Goal: Learn about a topic: Learn about a topic

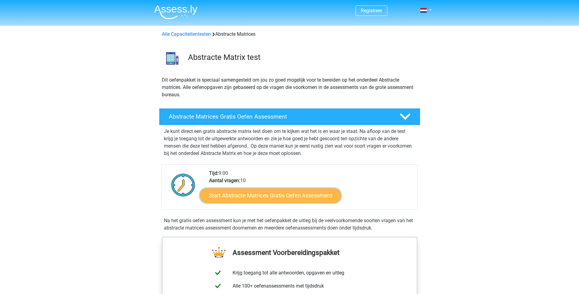
click at [298, 195] on link "Start Abstracte Matrices Gratis Oefen Assessment" at bounding box center [270, 195] width 141 height 15
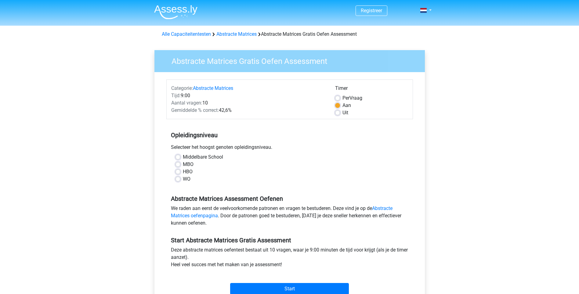
click at [183, 173] on label "HBO" at bounding box center [188, 171] width 10 height 7
click at [178, 173] on input "HBO" at bounding box center [178, 171] width 5 height 6
radio input "true"
click at [290, 287] on input "Start" at bounding box center [289, 289] width 119 height 12
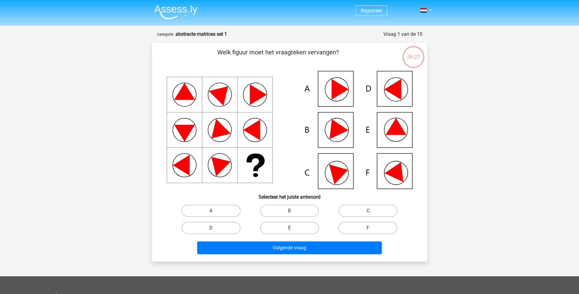
click at [337, 132] on icon at bounding box center [335, 127] width 26 height 24
click at [290, 211] on input "B" at bounding box center [291, 213] width 4 height 4
radio input "true"
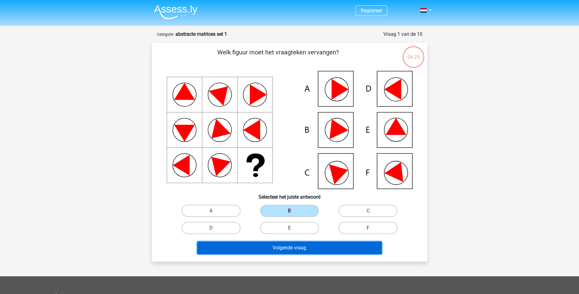
click at [300, 247] on button "Volgende vraag" at bounding box center [289, 247] width 185 height 13
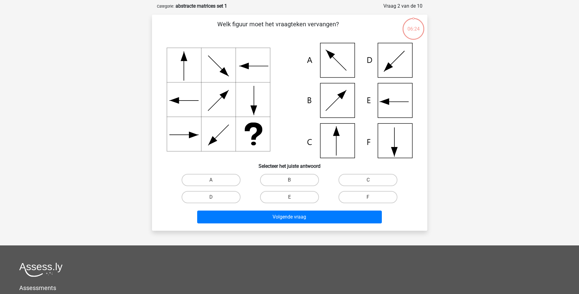
scroll to position [31, 0]
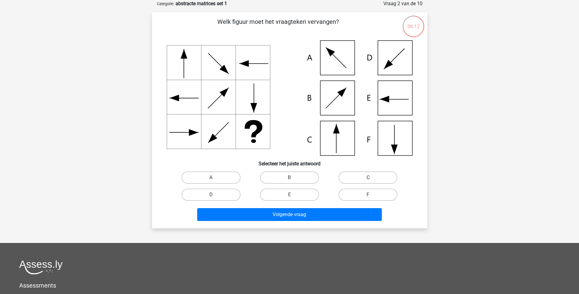
click at [359, 179] on label "C" at bounding box center [368, 177] width 59 height 12
click at [368, 179] on input "C" at bounding box center [370, 179] width 4 height 4
radio input "true"
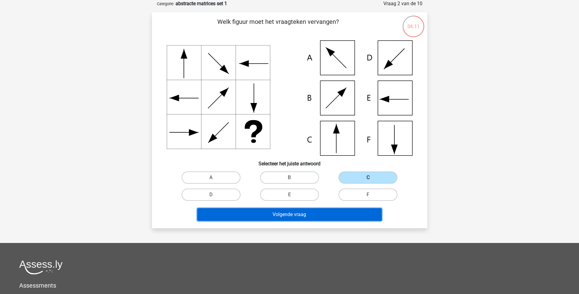
click at [316, 212] on button "Volgende vraag" at bounding box center [289, 214] width 185 height 13
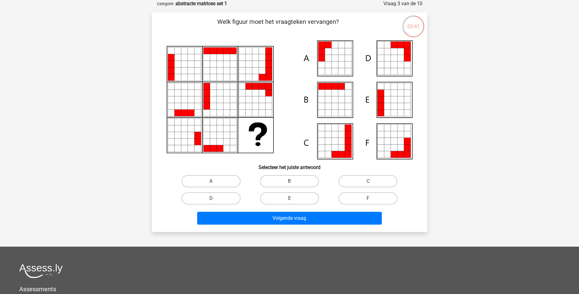
click at [302, 195] on label "E" at bounding box center [289, 198] width 59 height 12
click at [293, 198] on input "E" at bounding box center [291, 200] width 4 height 4
radio input "true"
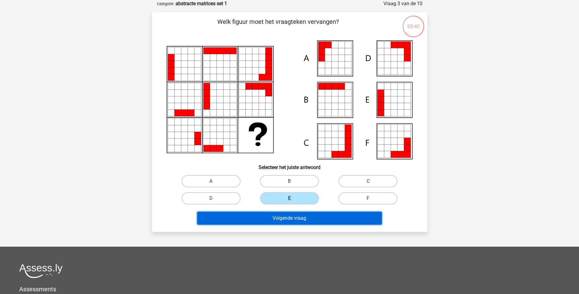
click at [303, 219] on button "Volgende vraag" at bounding box center [289, 218] width 185 height 13
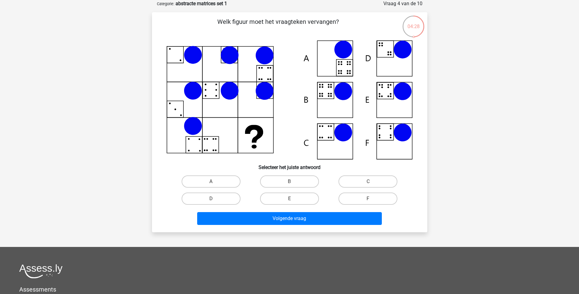
click at [332, 90] on icon at bounding box center [290, 99] width 246 height 119
click at [300, 183] on label "B" at bounding box center [289, 181] width 59 height 12
click at [293, 183] on input "B" at bounding box center [291, 183] width 4 height 4
radio input "true"
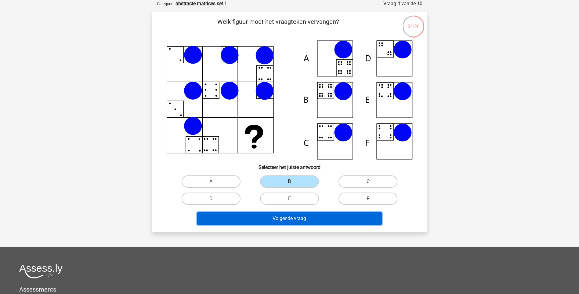
click at [300, 218] on button "Volgende vraag" at bounding box center [289, 218] width 185 height 13
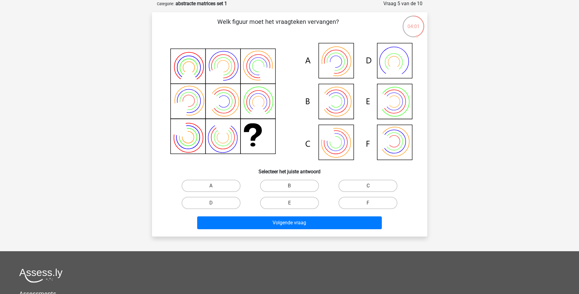
click at [368, 183] on label "C" at bounding box center [368, 186] width 59 height 12
click at [368, 186] on input "C" at bounding box center [370, 188] width 4 height 4
radio input "true"
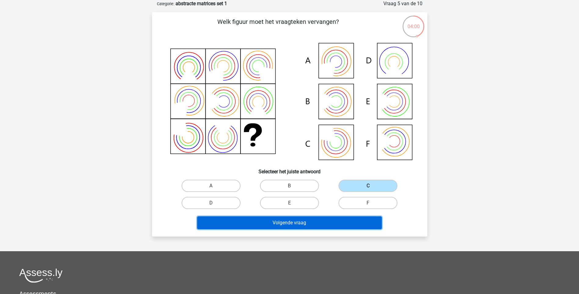
click at [329, 223] on button "Volgende vraag" at bounding box center [289, 222] width 185 height 13
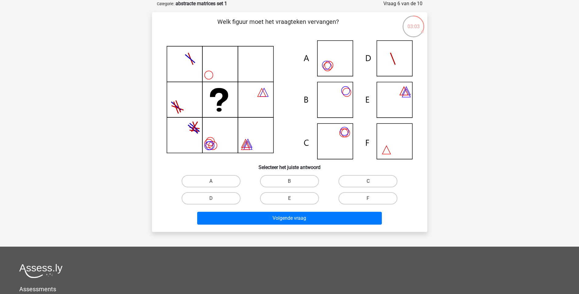
click at [362, 178] on label "C" at bounding box center [368, 181] width 59 height 12
click at [368, 181] on input "C" at bounding box center [370, 183] width 4 height 4
radio input "true"
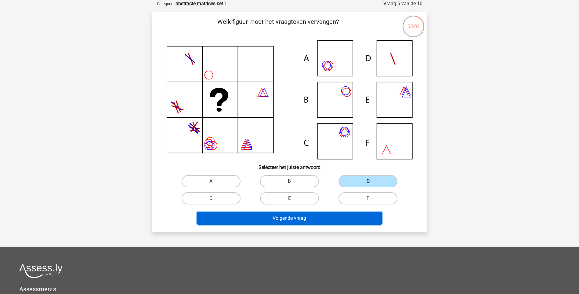
click at [348, 216] on button "Volgende vraag" at bounding box center [289, 218] width 185 height 13
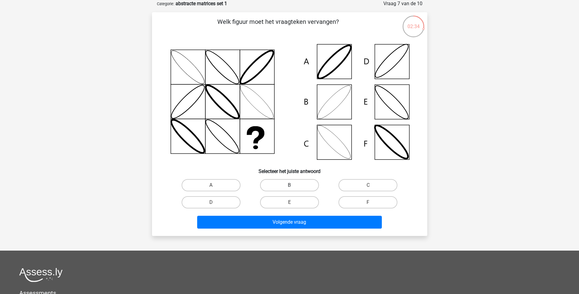
click at [286, 184] on label "B" at bounding box center [289, 185] width 59 height 12
click at [289, 185] on input "B" at bounding box center [291, 187] width 4 height 4
radio input "true"
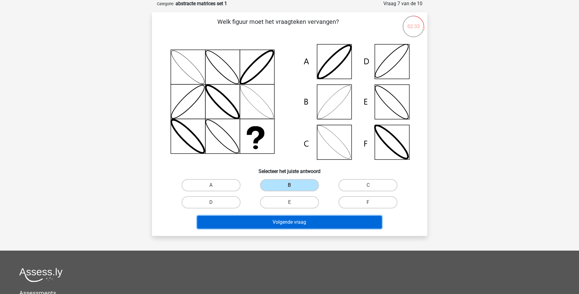
click at [302, 221] on button "Volgende vraag" at bounding box center [289, 222] width 185 height 13
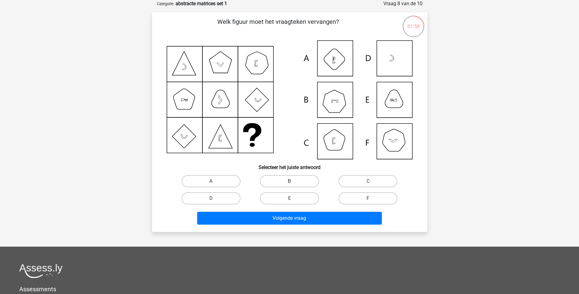
click at [285, 182] on label "B" at bounding box center [289, 181] width 59 height 12
click at [289, 182] on input "B" at bounding box center [291, 183] width 4 height 4
radio input "true"
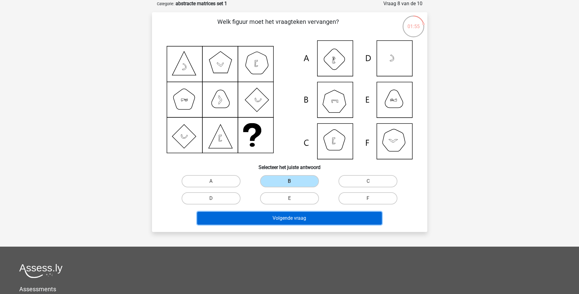
click at [282, 218] on button "Volgende vraag" at bounding box center [289, 218] width 185 height 13
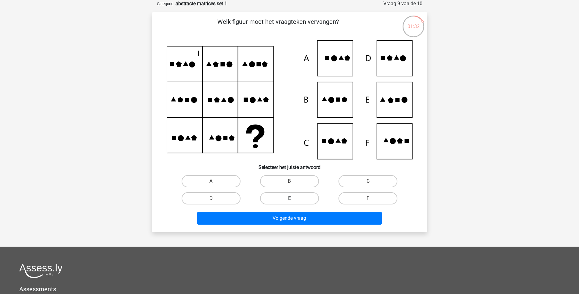
click at [297, 197] on label "E" at bounding box center [289, 198] width 59 height 12
click at [293, 198] on input "E" at bounding box center [291, 200] width 4 height 4
radio input "true"
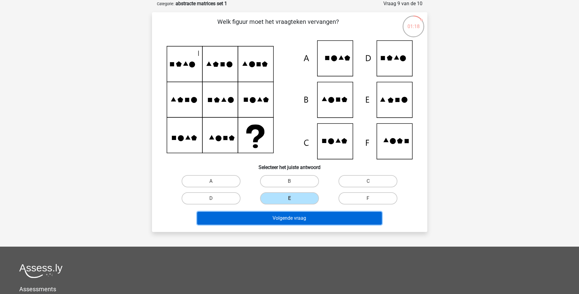
click at [297, 218] on button "Volgende vraag" at bounding box center [289, 218] width 185 height 13
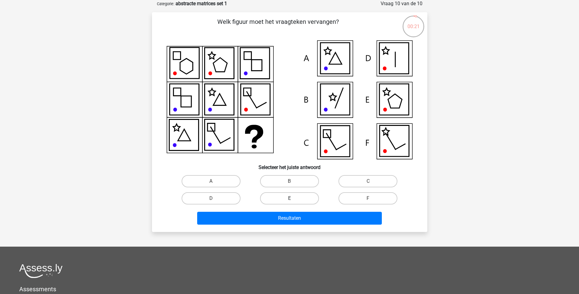
click at [305, 199] on label "E" at bounding box center [289, 198] width 59 height 12
click at [293, 199] on input "E" at bounding box center [291, 200] width 4 height 4
radio input "true"
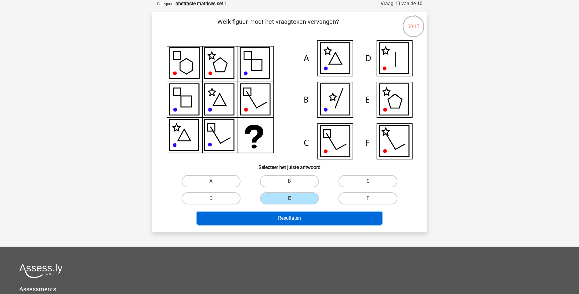
click at [304, 217] on button "Resultaten" at bounding box center [289, 218] width 185 height 13
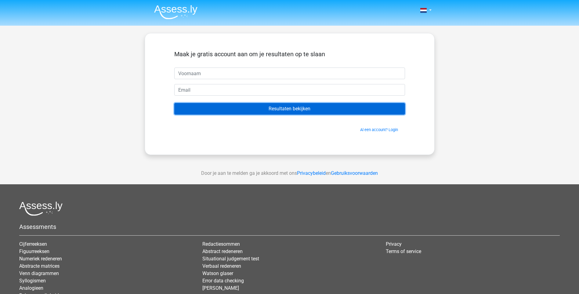
click at [310, 108] on input "Resultaten bekijken" at bounding box center [289, 109] width 231 height 12
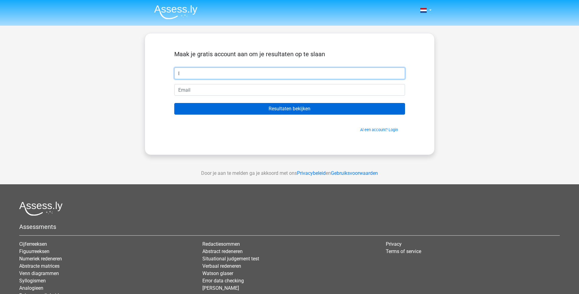
type input "l"
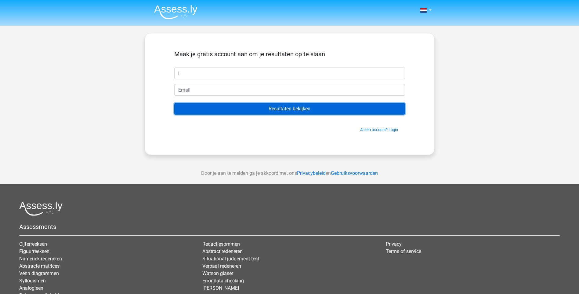
click at [303, 107] on input "Resultaten bekijken" at bounding box center [289, 109] width 231 height 12
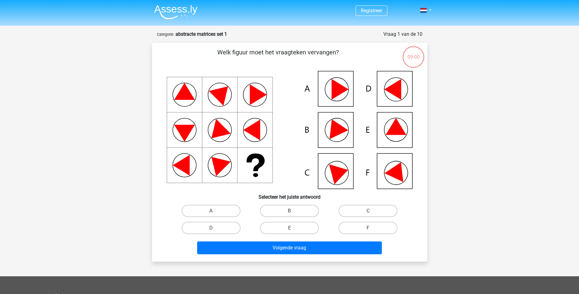
scroll to position [31, 0]
